Goal: Find specific page/section: Find specific page/section

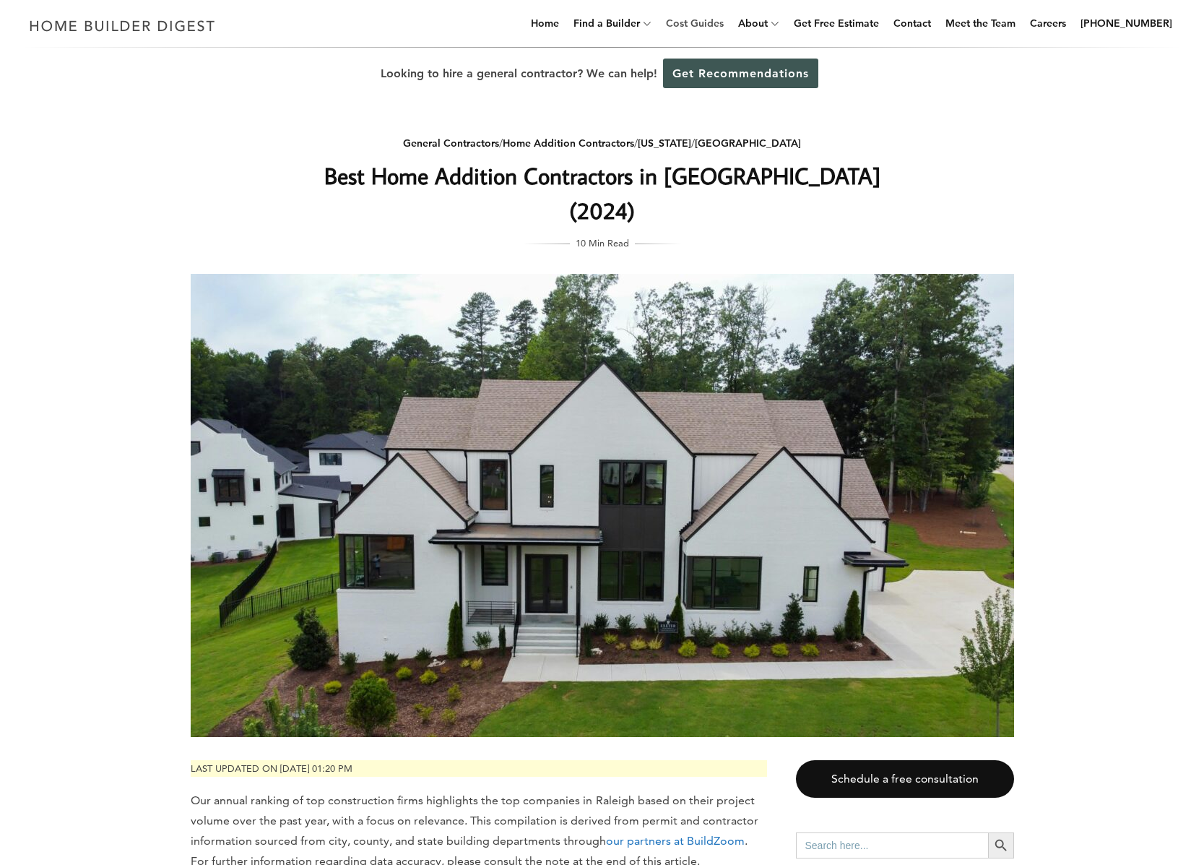
click at [709, 18] on link "Cost Guides" at bounding box center [694, 23] width 69 height 46
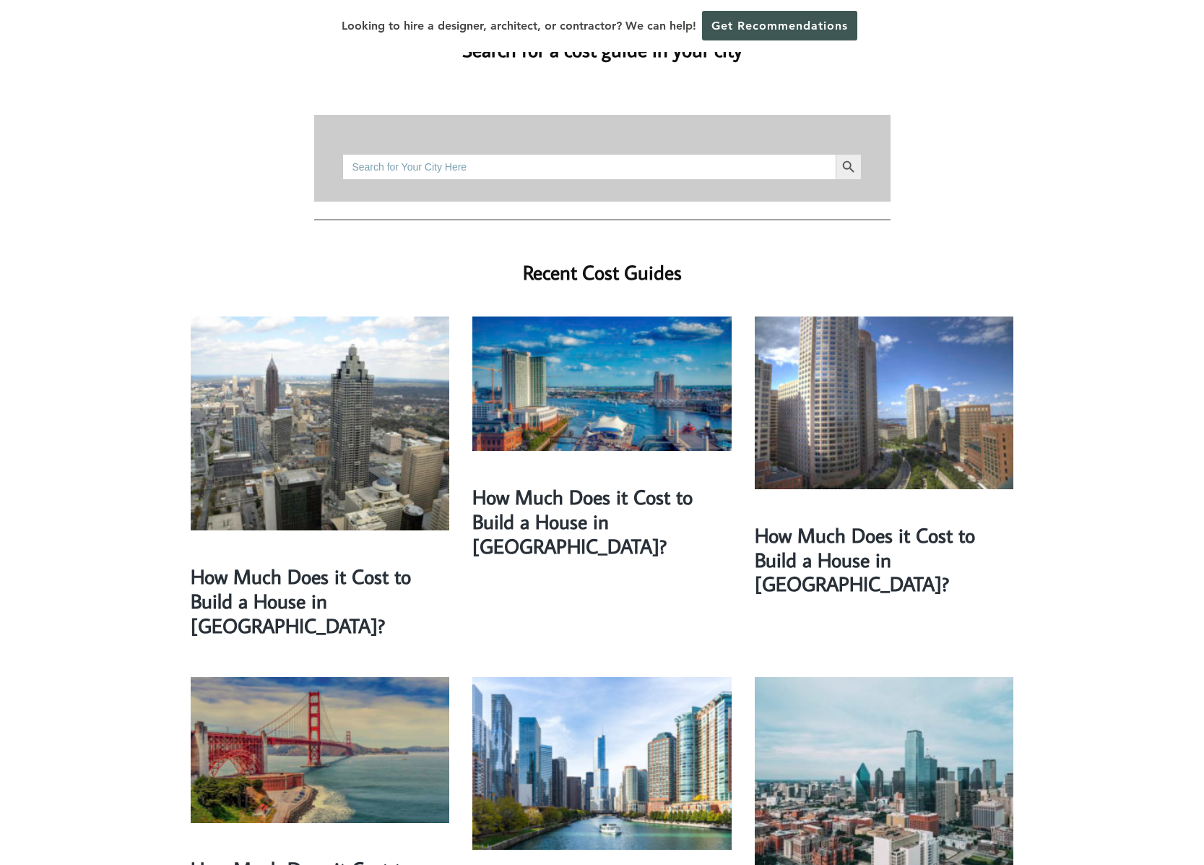
scroll to position [141, 0]
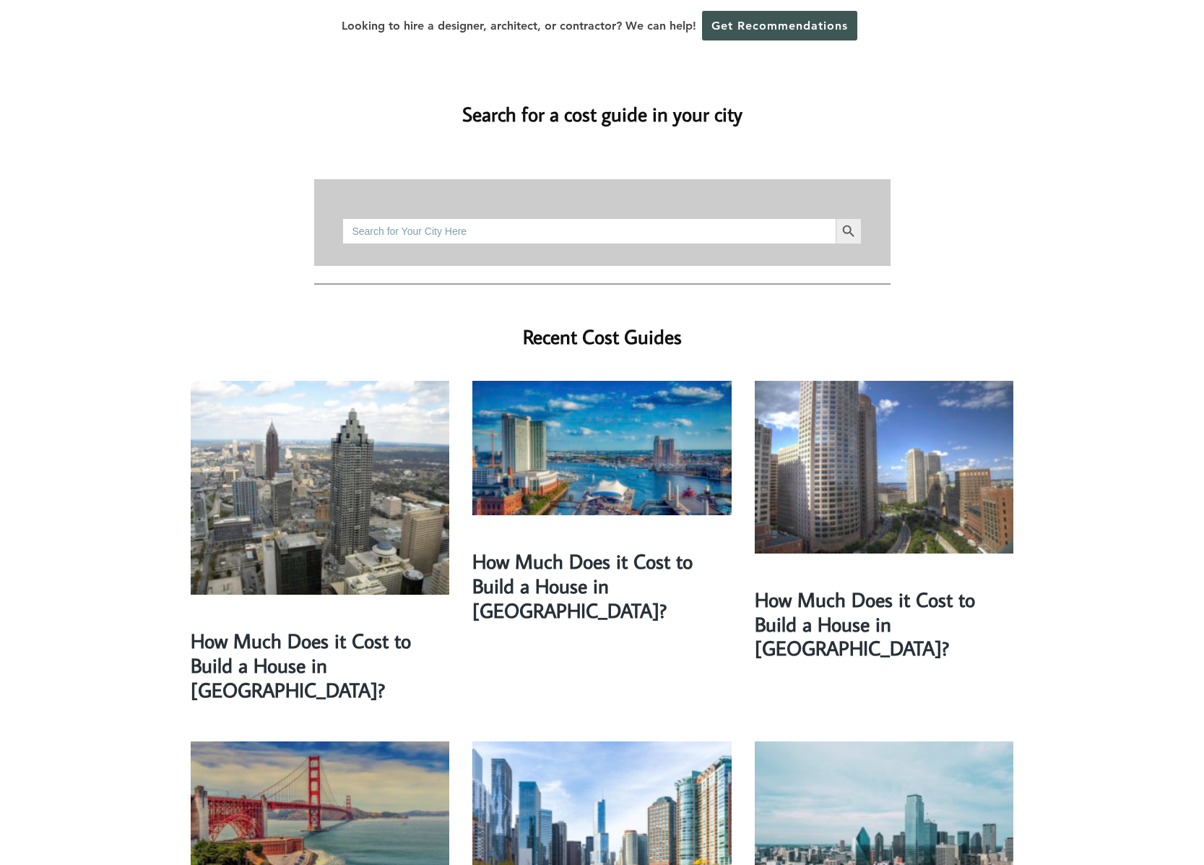
click at [464, 218] on input "Search for:" at bounding box center [588, 231] width 493 height 26
type input "r"
click at [836, 218] on button "Search Button" at bounding box center [849, 231] width 26 height 26
drag, startPoint x: 405, startPoint y: 205, endPoint x: 289, endPoint y: 191, distance: 116.5
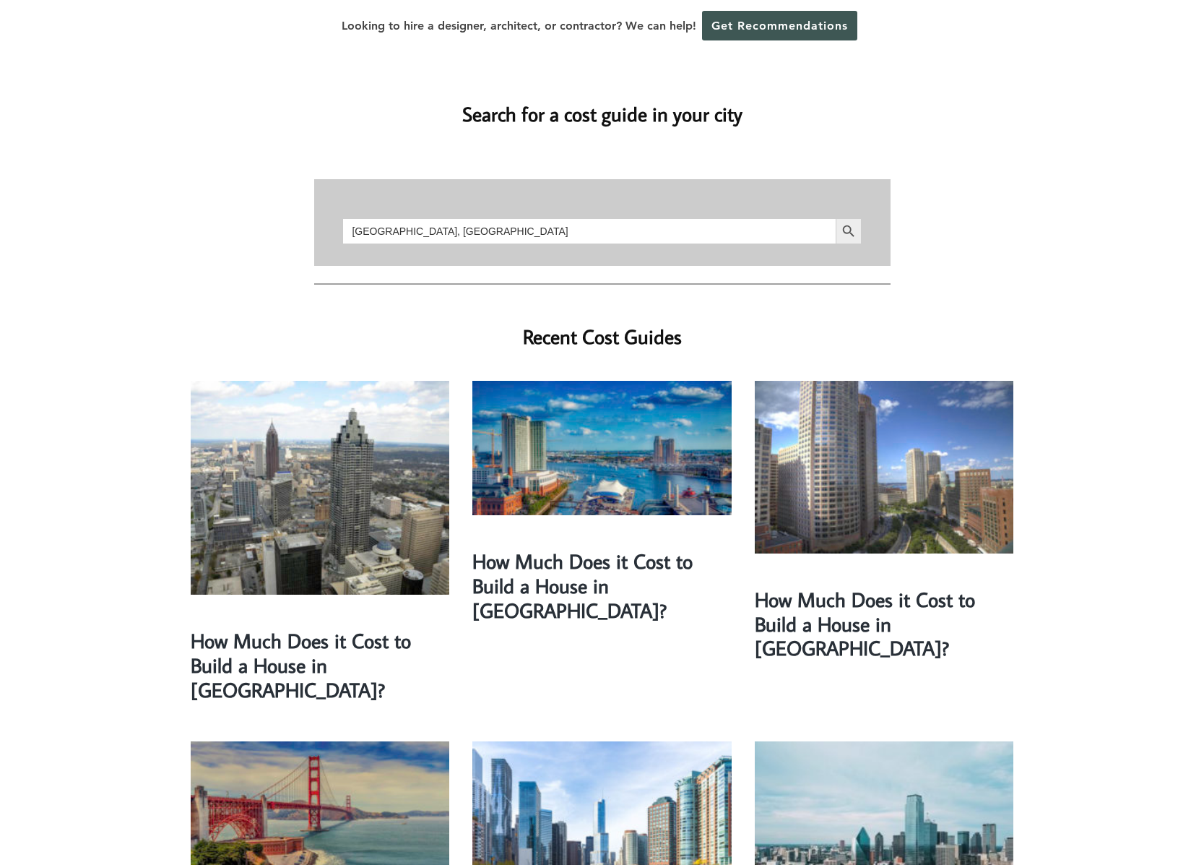
type input "raleigh, nc"
click at [836, 218] on button "Search Button" at bounding box center [849, 231] width 26 height 26
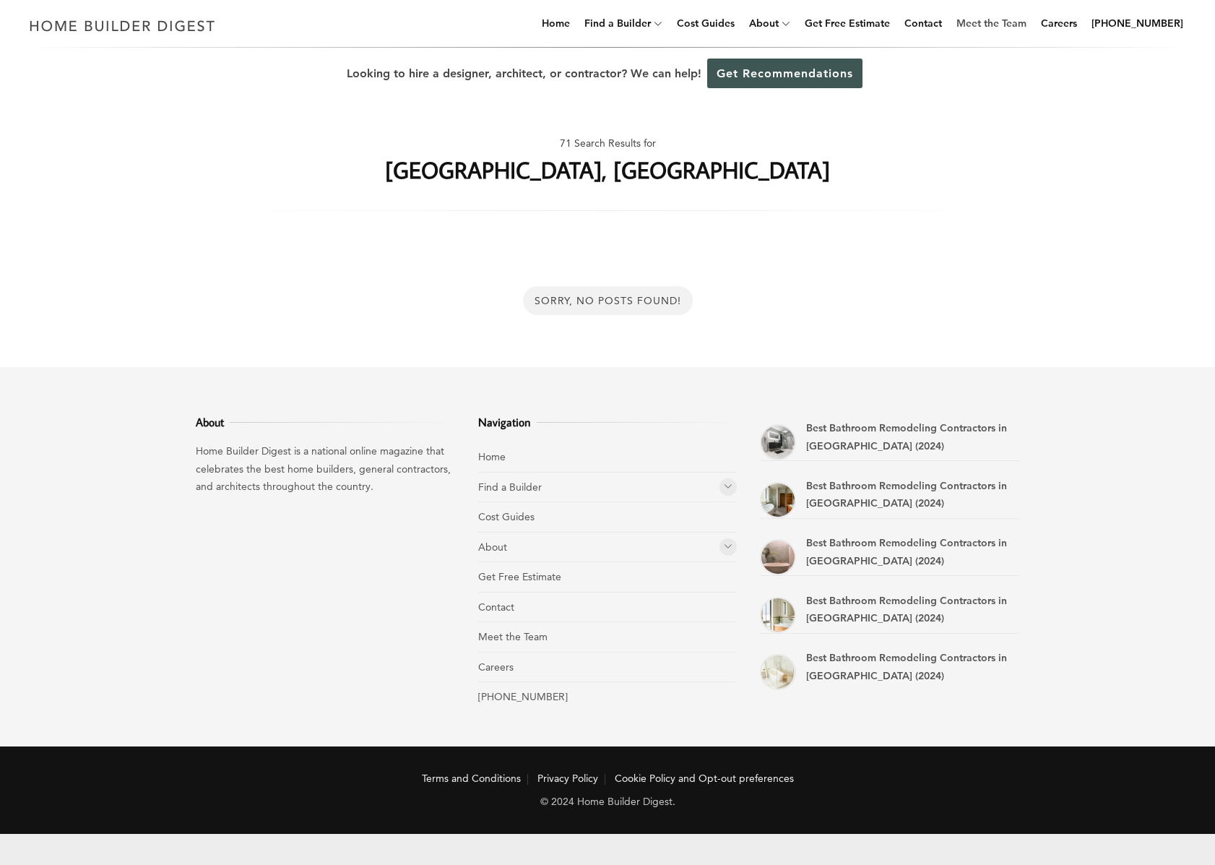
click at [1013, 24] on link "Meet the Team" at bounding box center [992, 23] width 82 height 46
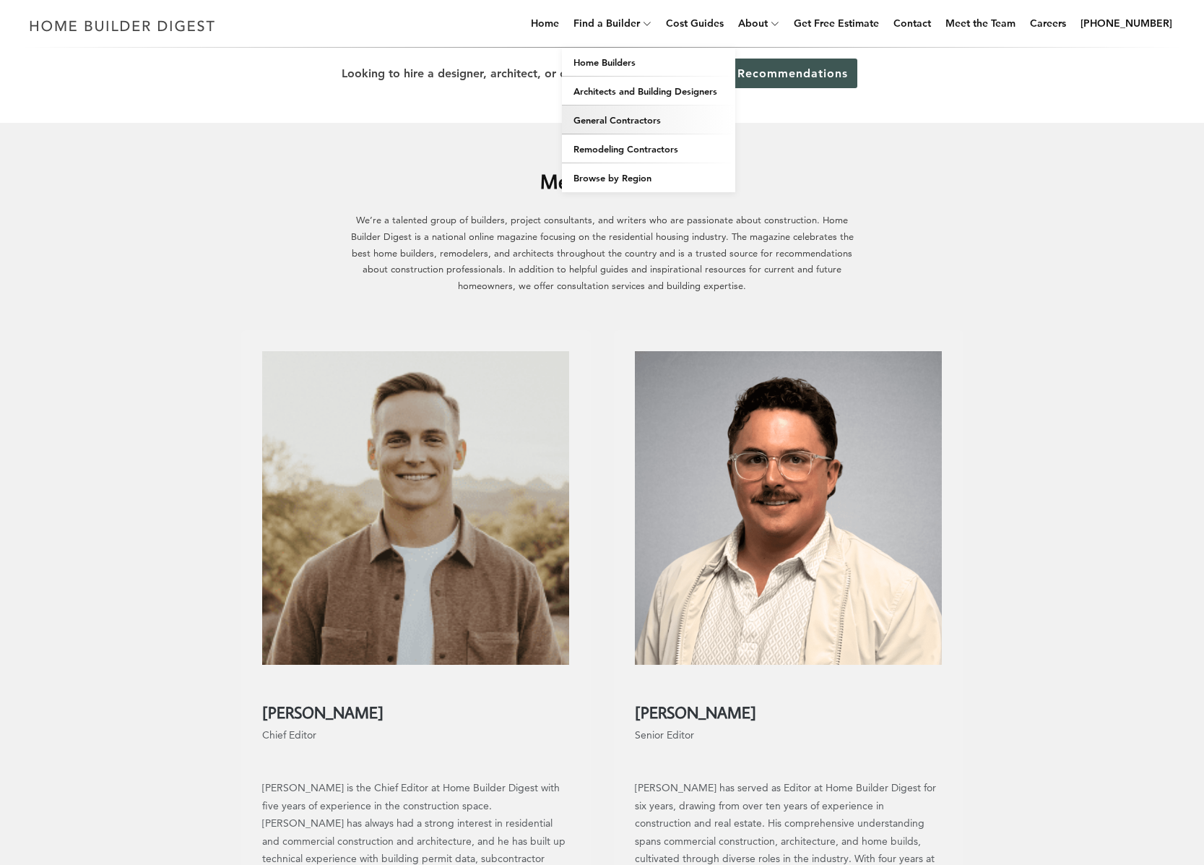
click at [643, 118] on link "General Contractors" at bounding box center [648, 119] width 173 height 29
